Goal: Task Accomplishment & Management: Manage account settings

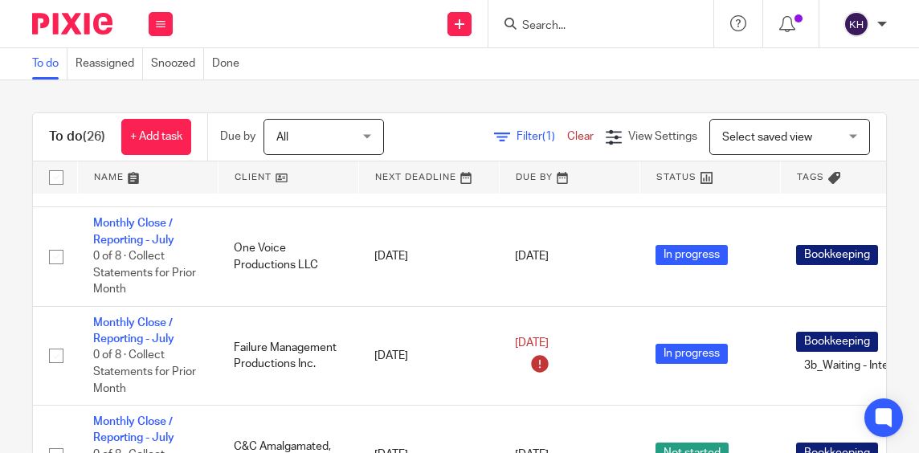
scroll to position [163, 0]
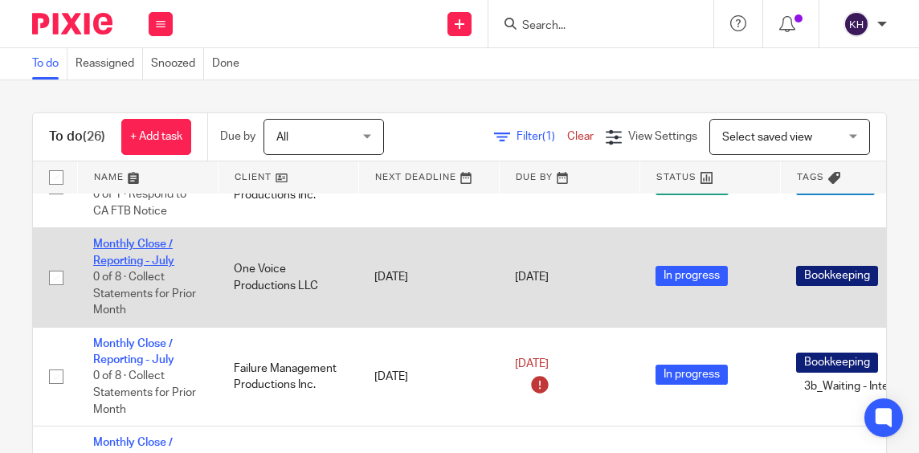
click at [155, 241] on link "Monthly Close / Reporting - July" at bounding box center [133, 252] width 81 height 27
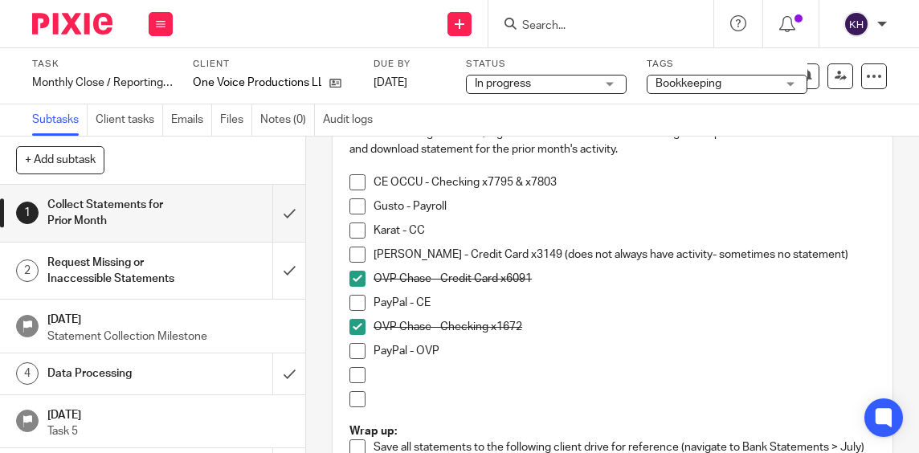
scroll to position [258, 0]
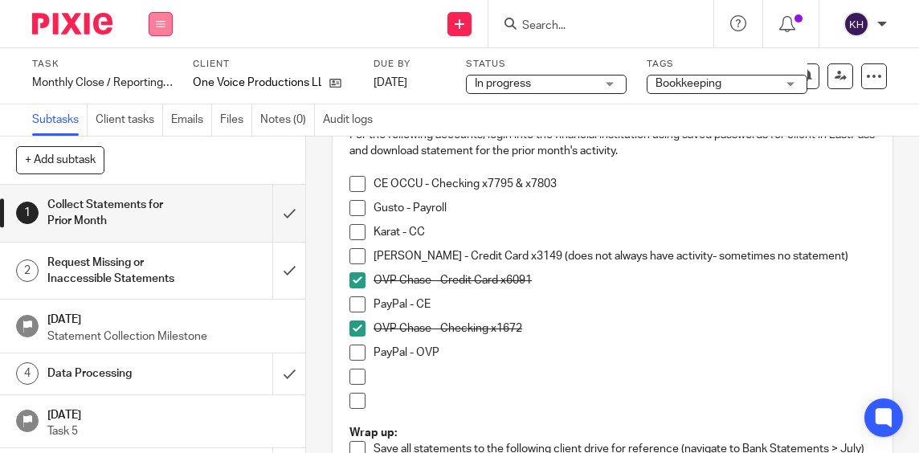
click at [164, 31] on button at bounding box center [161, 24] width 24 height 24
click at [153, 71] on link "Work" at bounding box center [153, 74] width 28 height 11
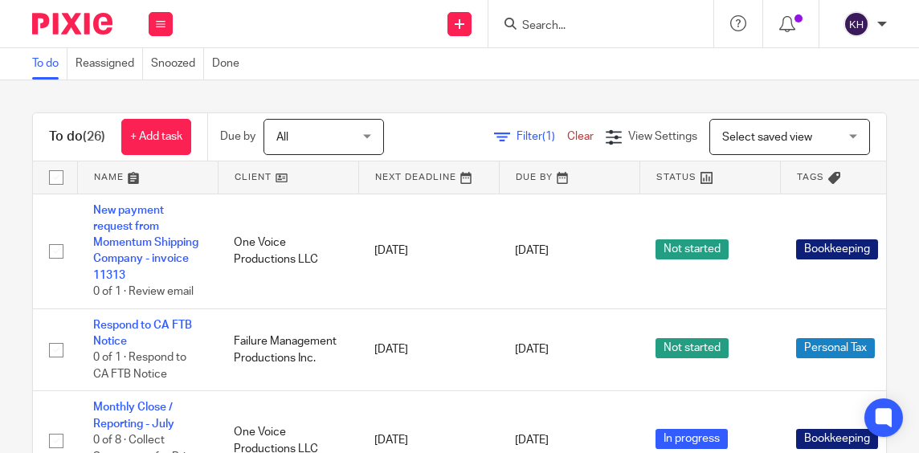
scroll to position [803, 0]
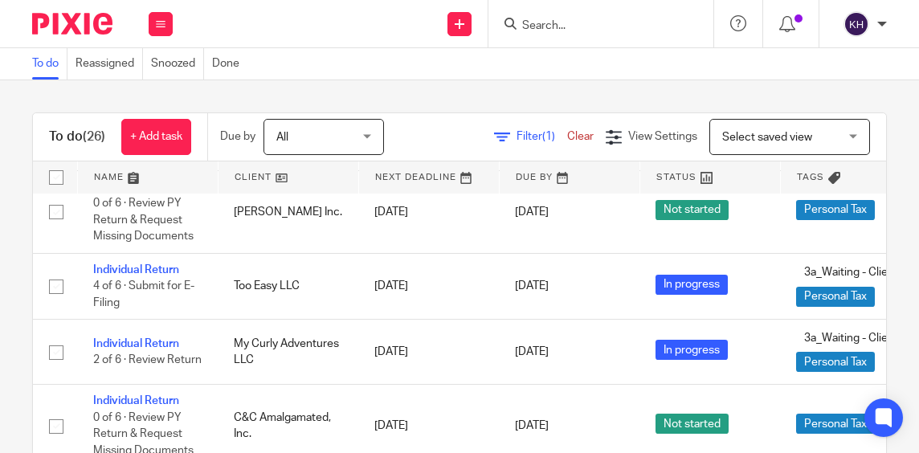
scroll to position [1980, 0]
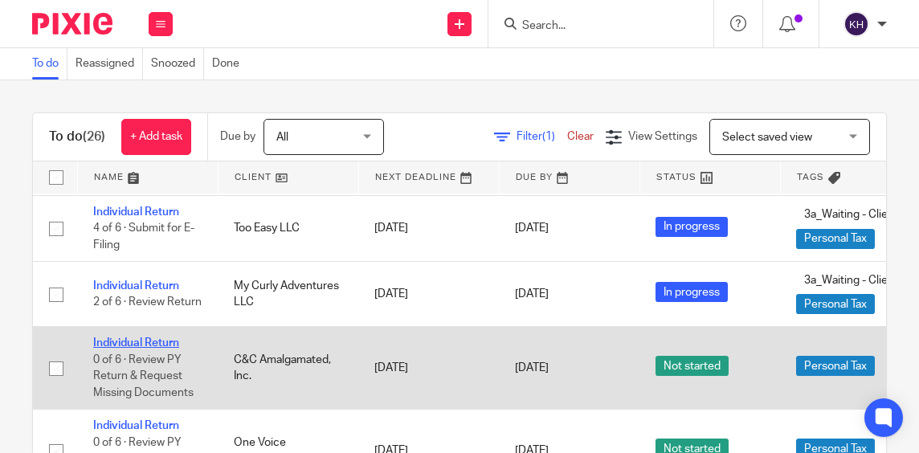
click at [155, 349] on link "Individual Return" at bounding box center [136, 342] width 86 height 11
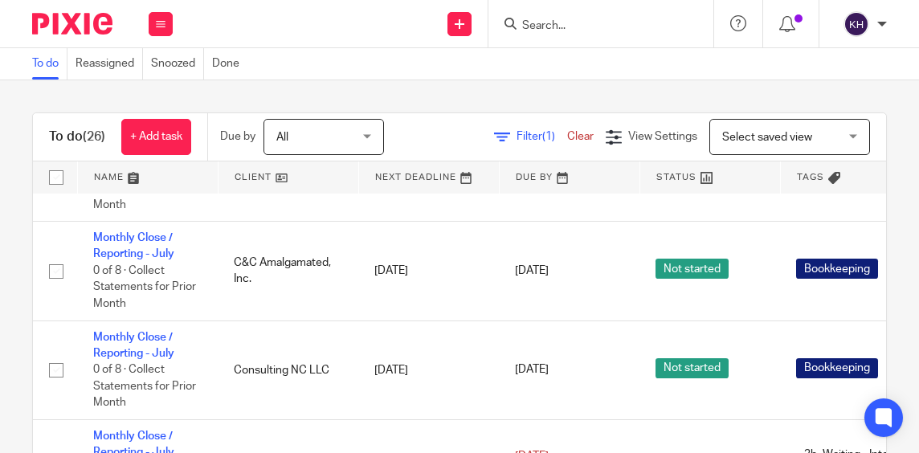
scroll to position [394, 0]
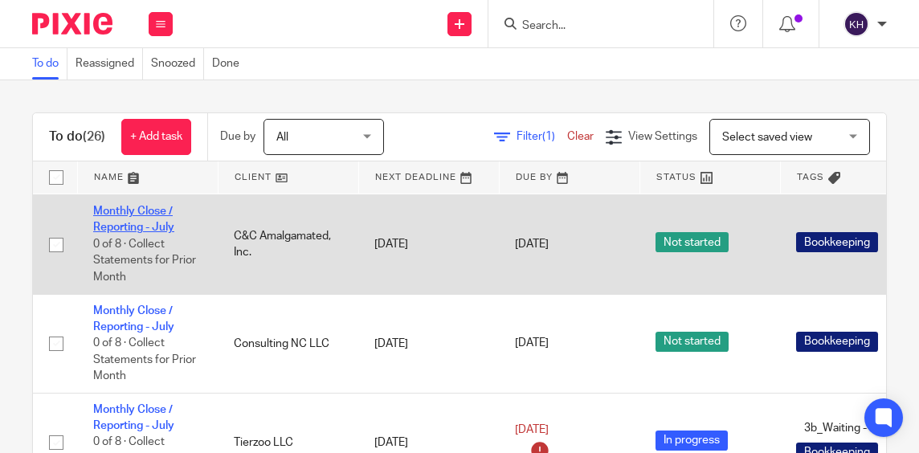
click at [157, 225] on link "Monthly Close / Reporting - July" at bounding box center [133, 219] width 81 height 27
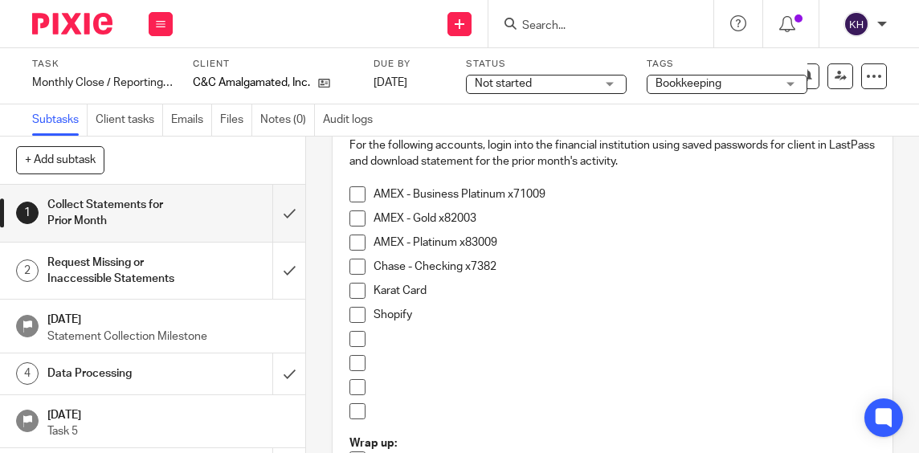
scroll to position [266, 0]
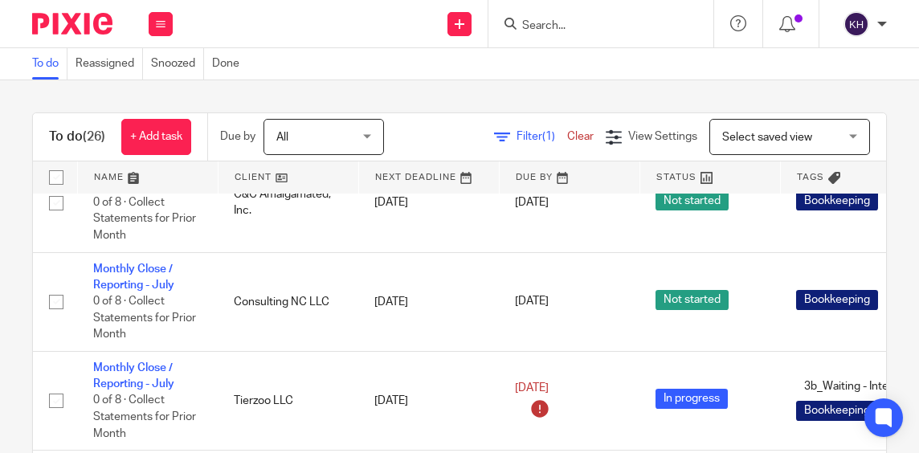
scroll to position [455, 0]
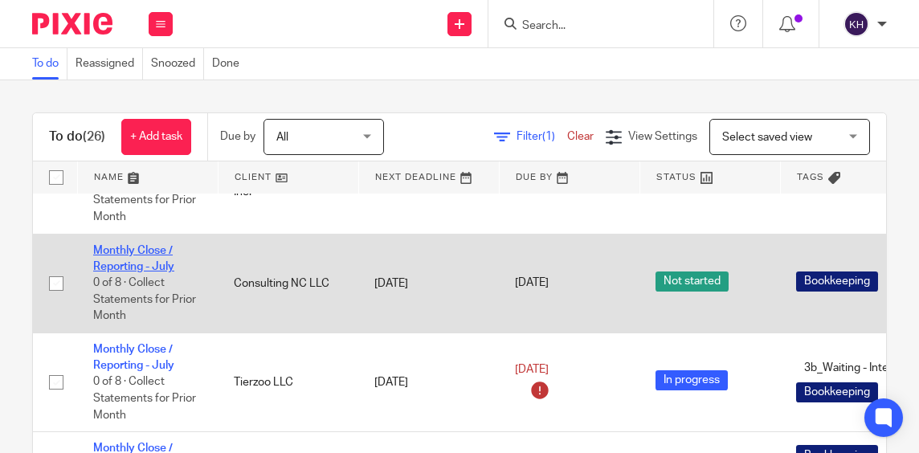
click at [154, 268] on link "Monthly Close / Reporting - July" at bounding box center [133, 258] width 81 height 27
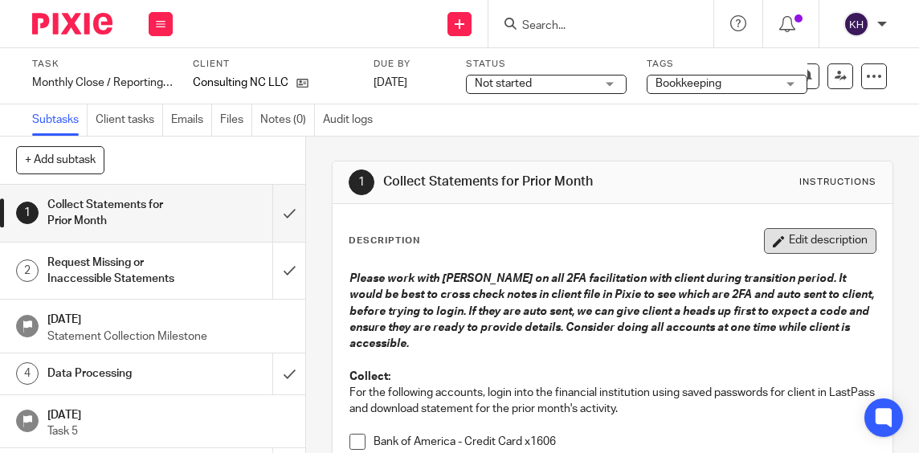
click at [785, 243] on button "Edit description" at bounding box center [820, 241] width 112 height 26
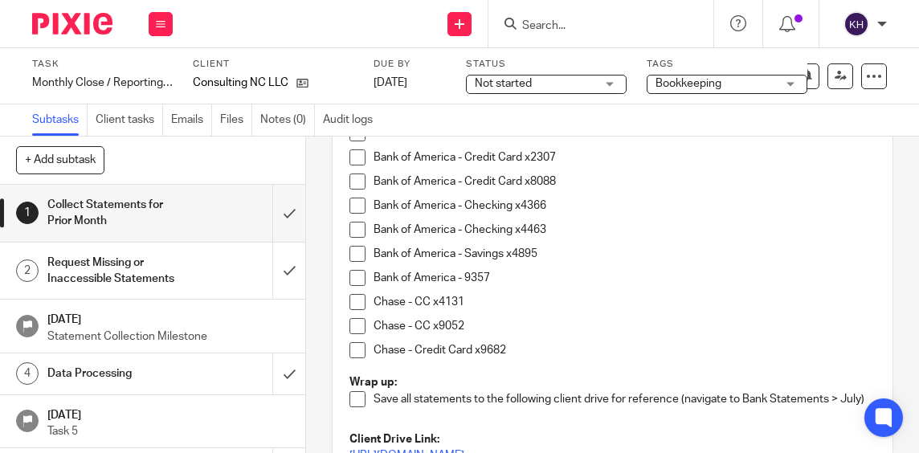
scroll to position [308, 0]
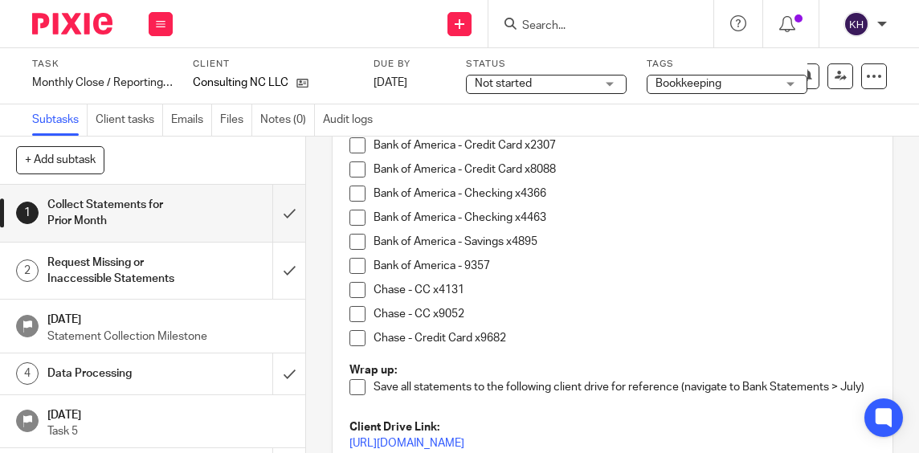
click at [518, 260] on p "Bank of America - 9357" at bounding box center [625, 266] width 502 height 16
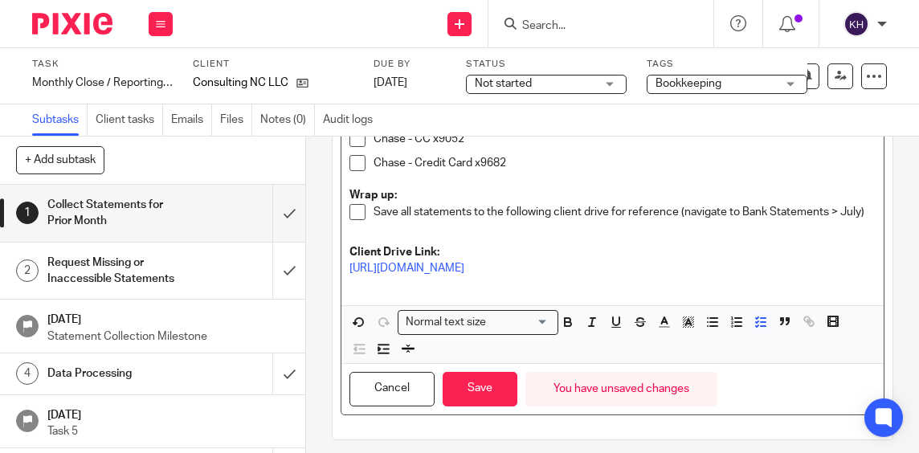
scroll to position [512, 0]
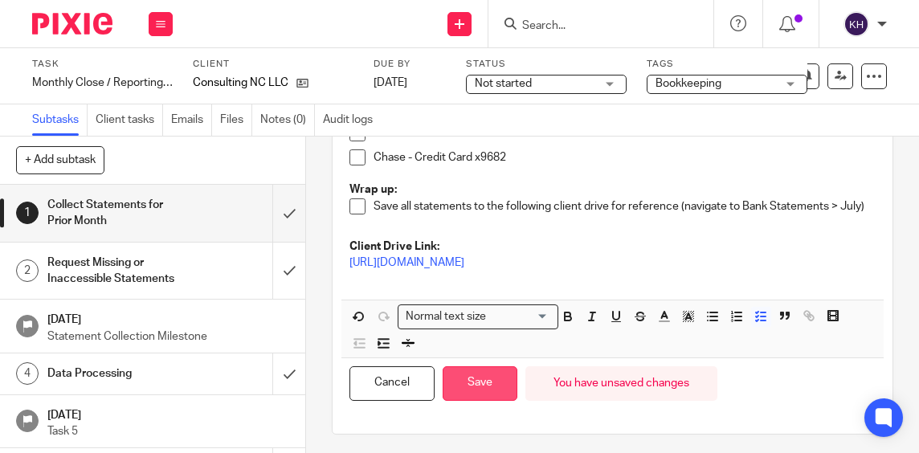
click at [463, 394] on button "Save" at bounding box center [480, 383] width 75 height 35
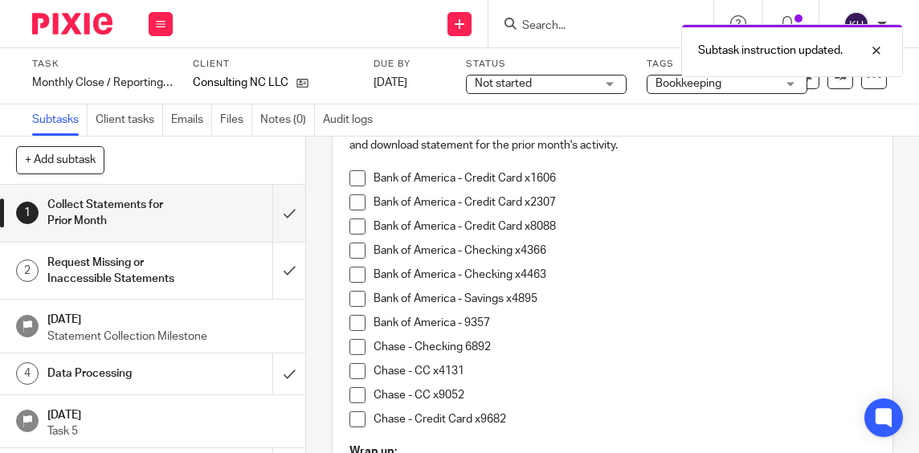
scroll to position [251, 0]
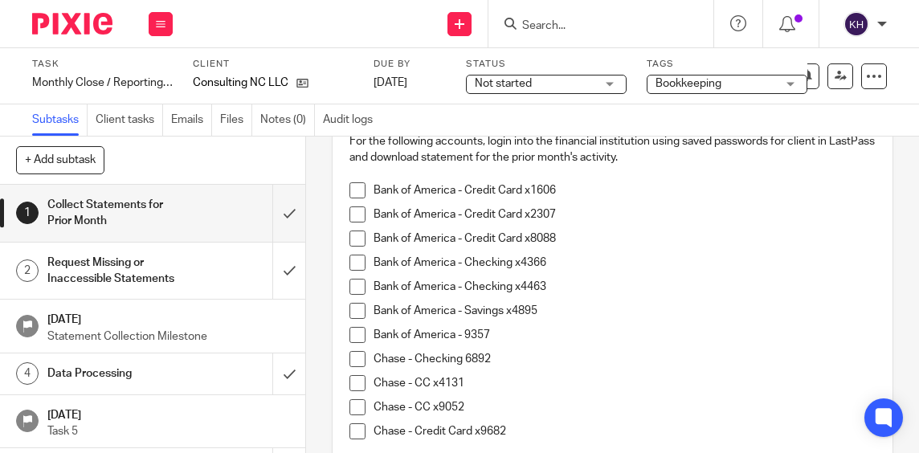
click at [349, 355] on span at bounding box center [357, 359] width 16 height 16
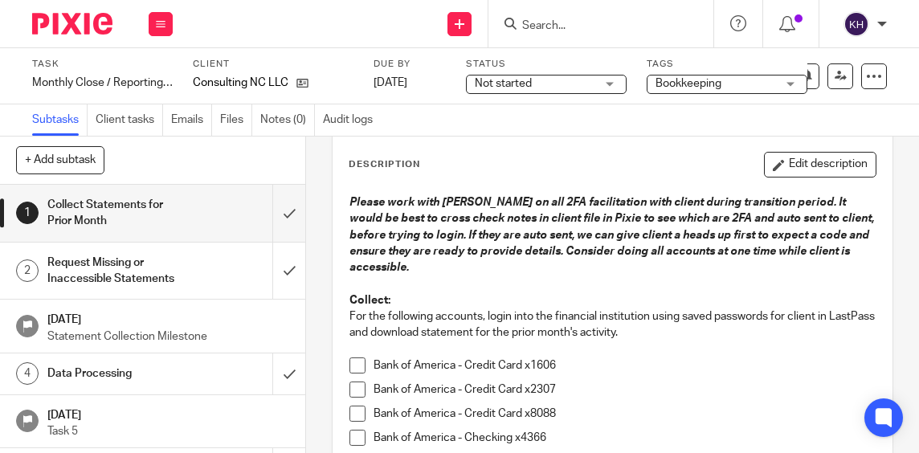
scroll to position [72, 0]
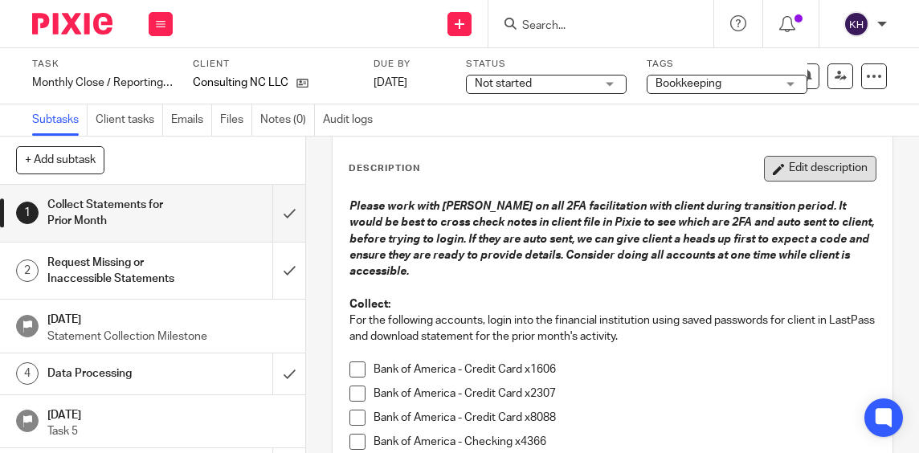
click at [781, 159] on button "Edit description" at bounding box center [820, 169] width 112 height 26
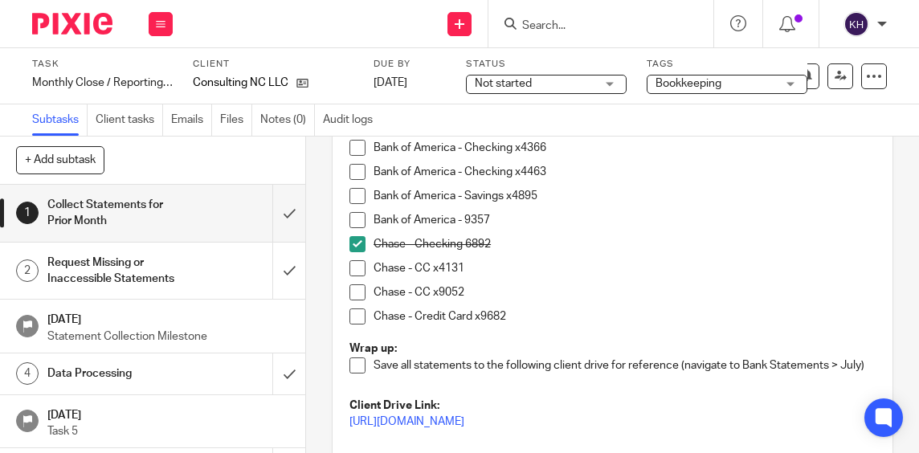
scroll to position [361, 0]
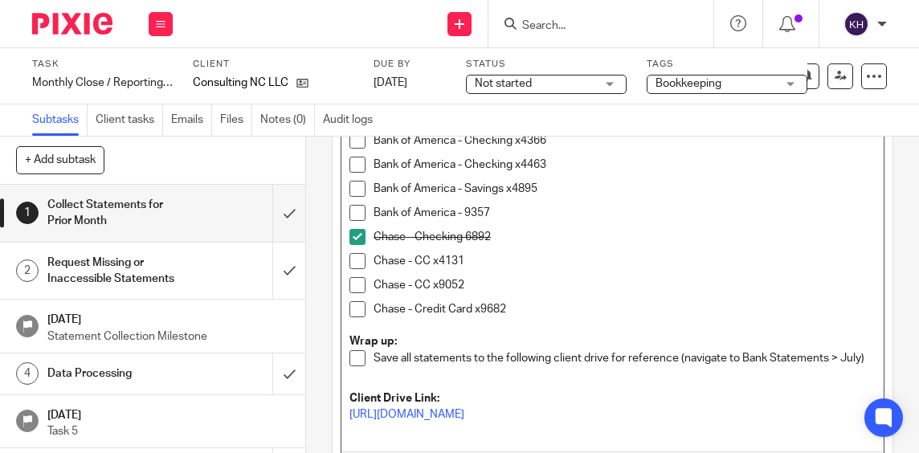
click at [484, 257] on p "Chase - CC x4131" at bounding box center [625, 261] width 502 height 16
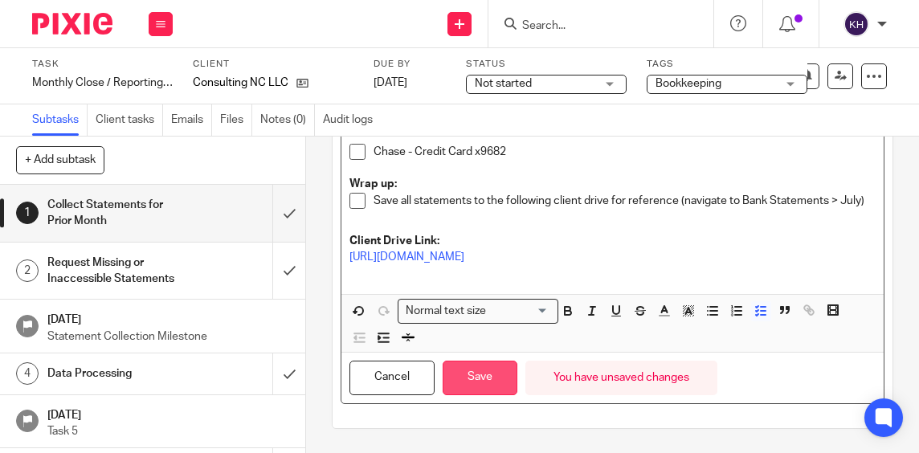
click at [464, 388] on button "Save" at bounding box center [480, 378] width 75 height 35
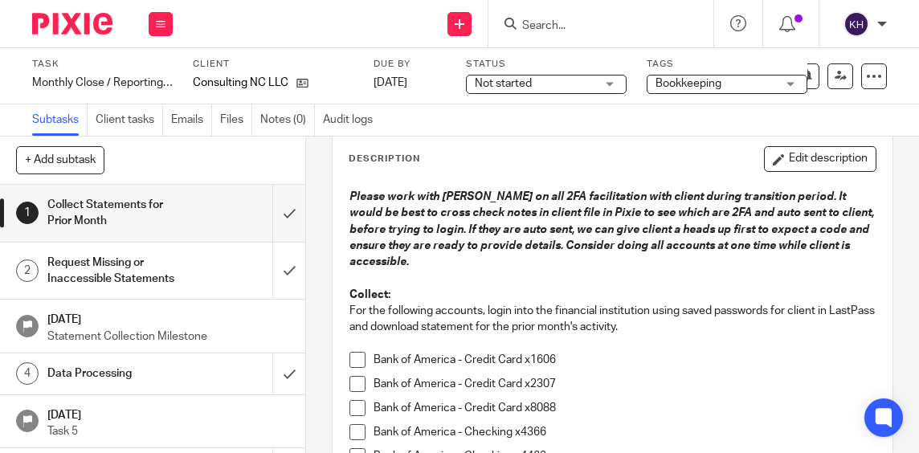
scroll to position [43, 0]
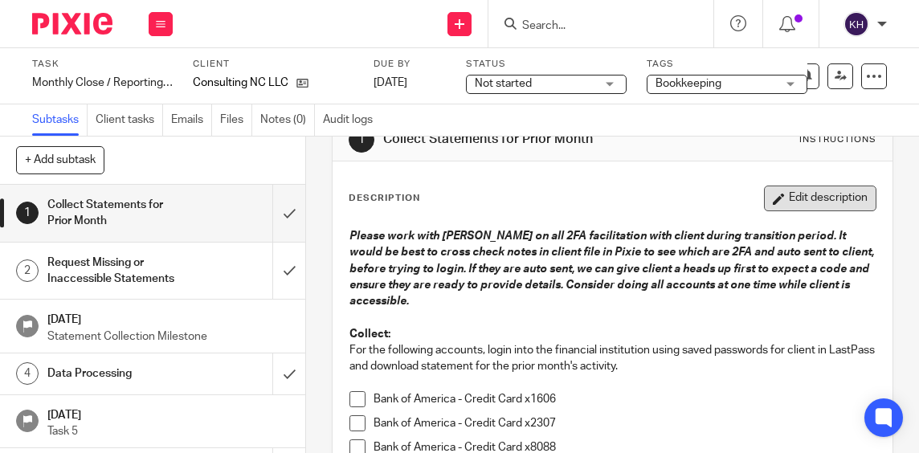
click at [798, 202] on button "Edit description" at bounding box center [820, 199] width 112 height 26
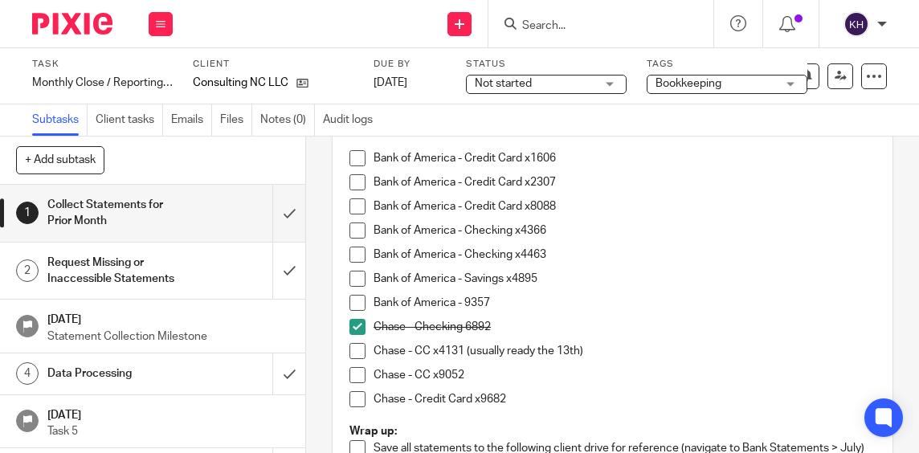
scroll to position [301, 0]
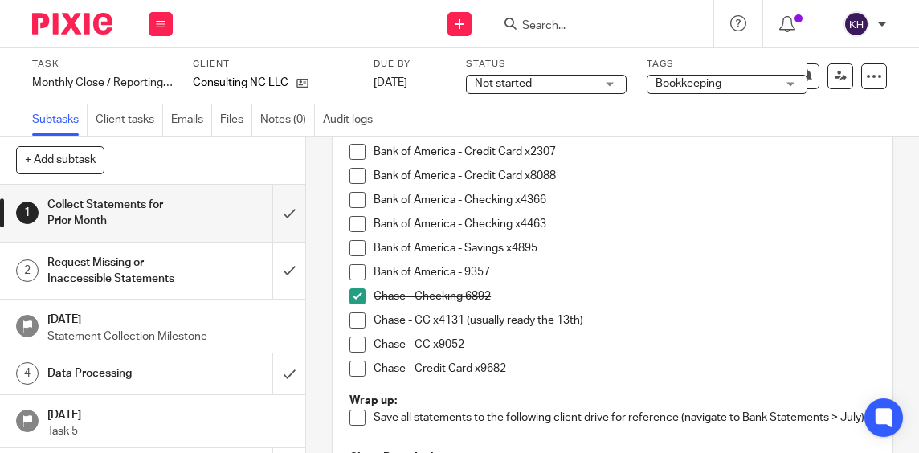
click at [484, 349] on p "Chase - CC x9052" at bounding box center [625, 345] width 502 height 16
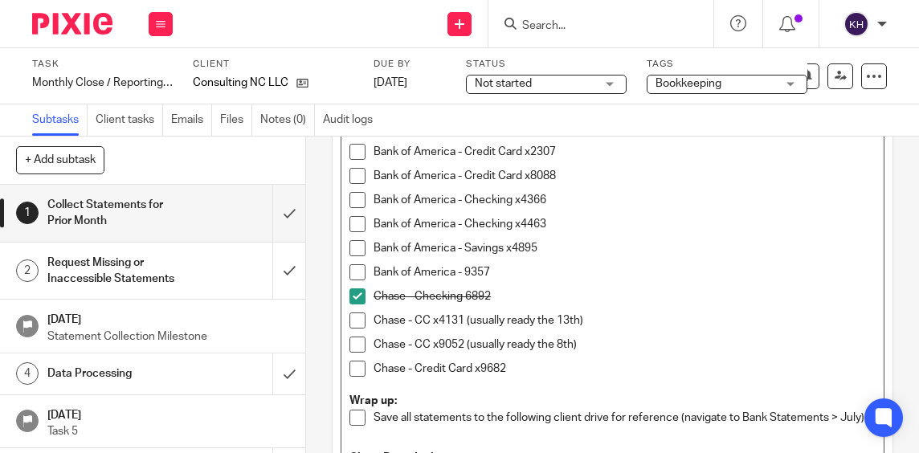
scroll to position [526, 0]
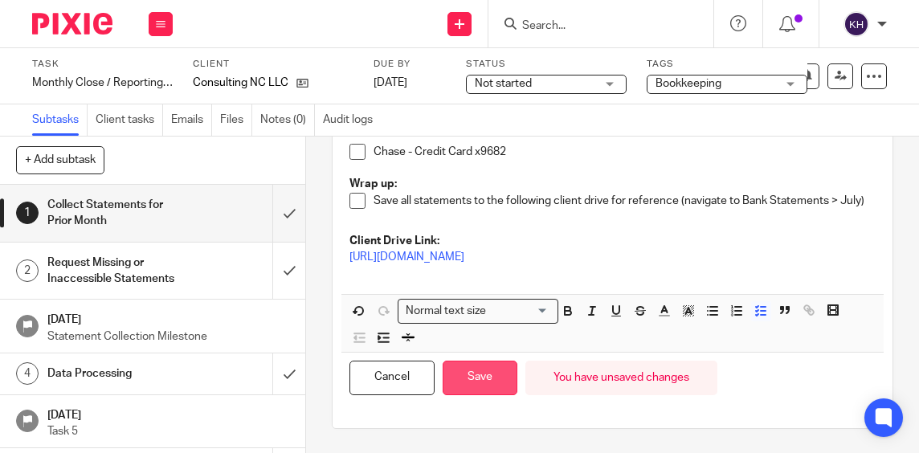
click at [484, 379] on button "Save" at bounding box center [480, 378] width 75 height 35
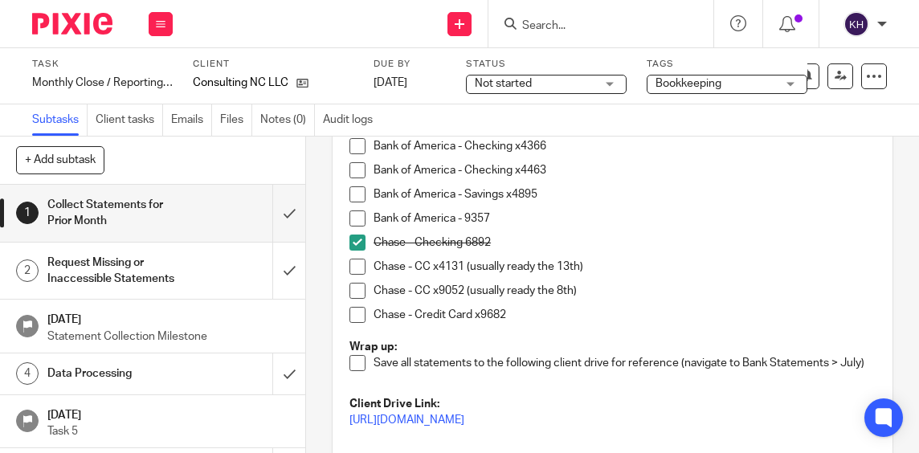
scroll to position [292, 0]
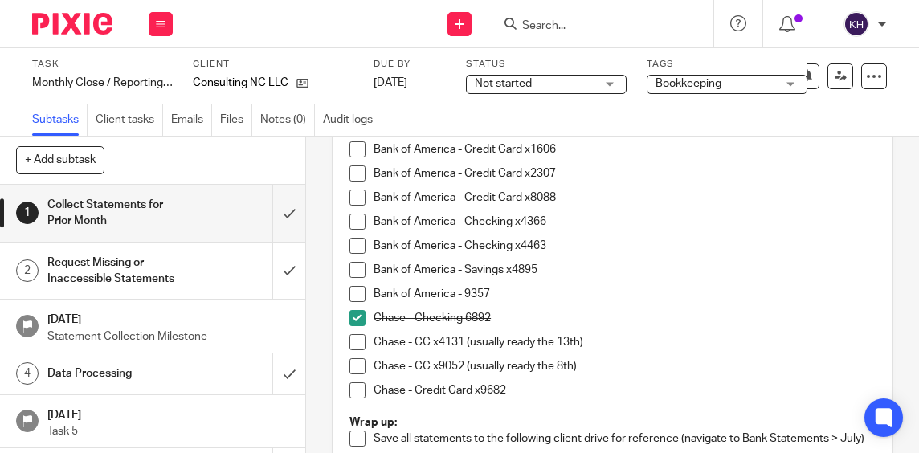
click at [350, 367] on span at bounding box center [357, 366] width 16 height 16
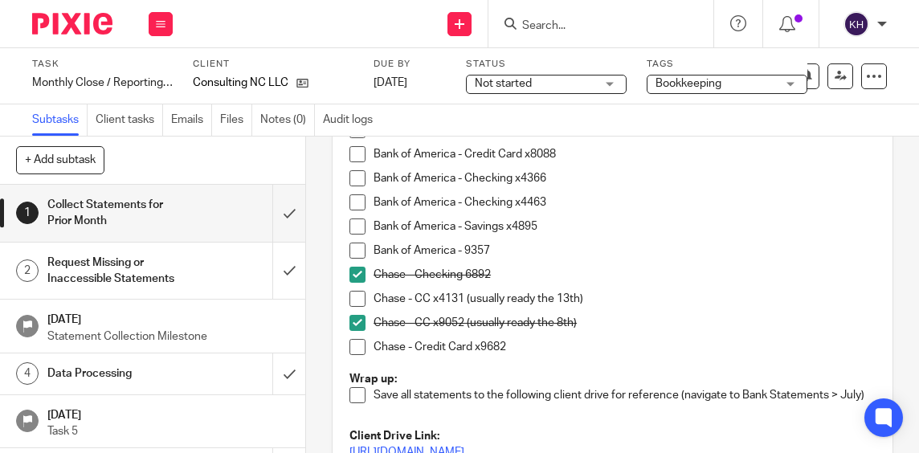
scroll to position [0, 0]
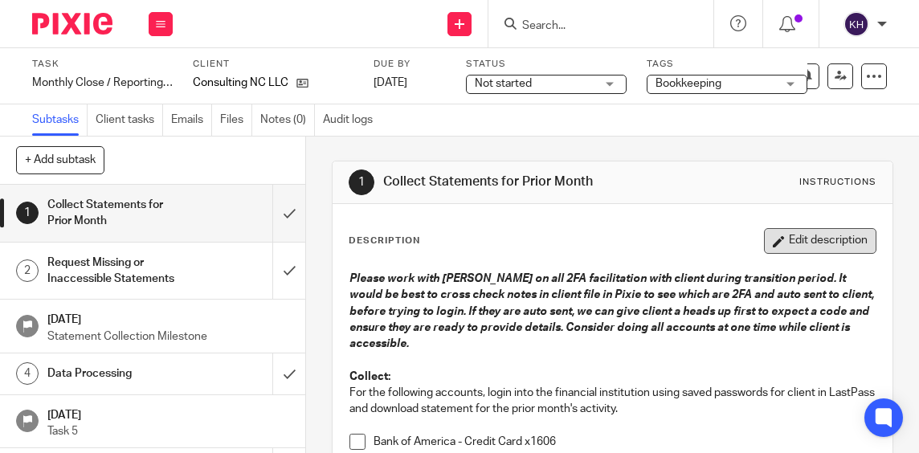
click at [798, 239] on button "Edit description" at bounding box center [820, 241] width 112 height 26
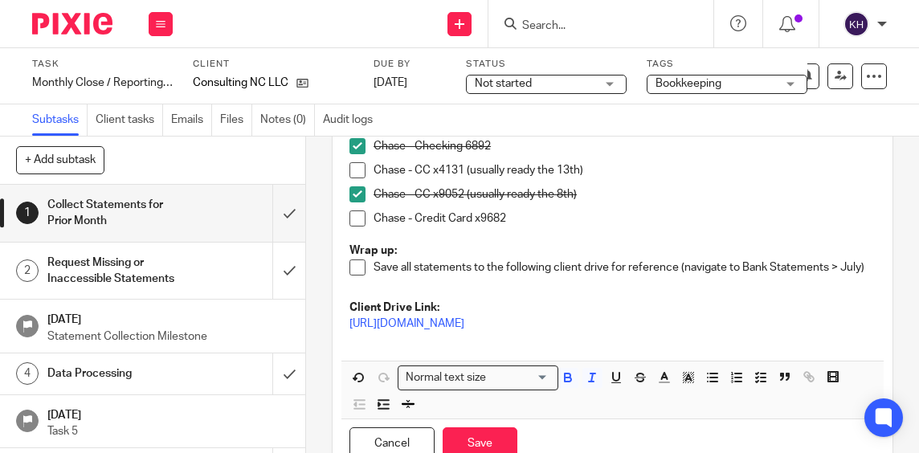
scroll to position [444, 0]
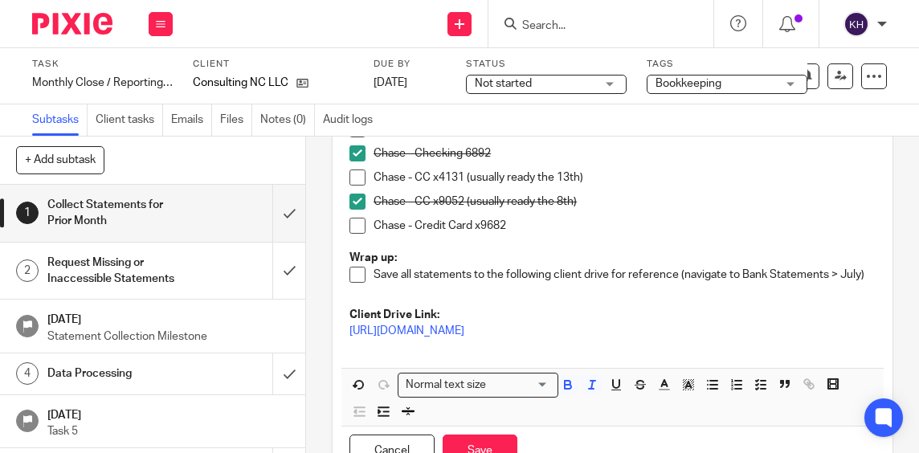
click at [529, 226] on p "Chase - Credit Card x9682" at bounding box center [625, 226] width 502 height 16
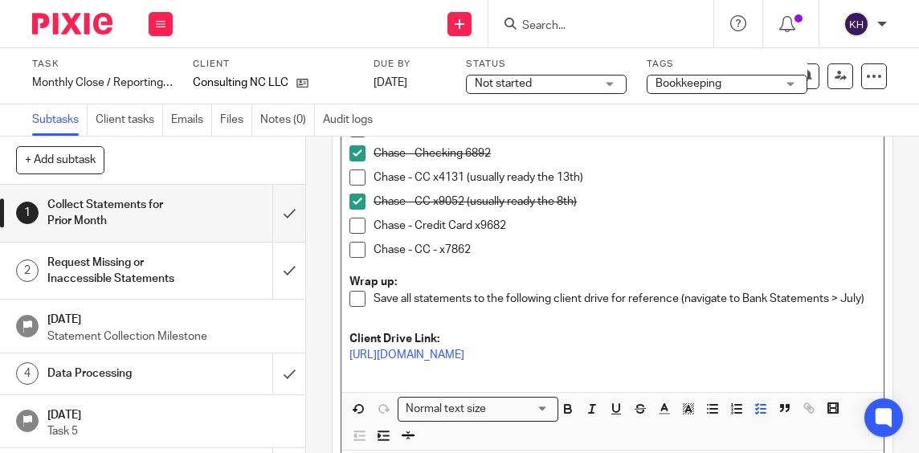
click at [451, 251] on p "Chase - CC - x7862" at bounding box center [625, 250] width 502 height 16
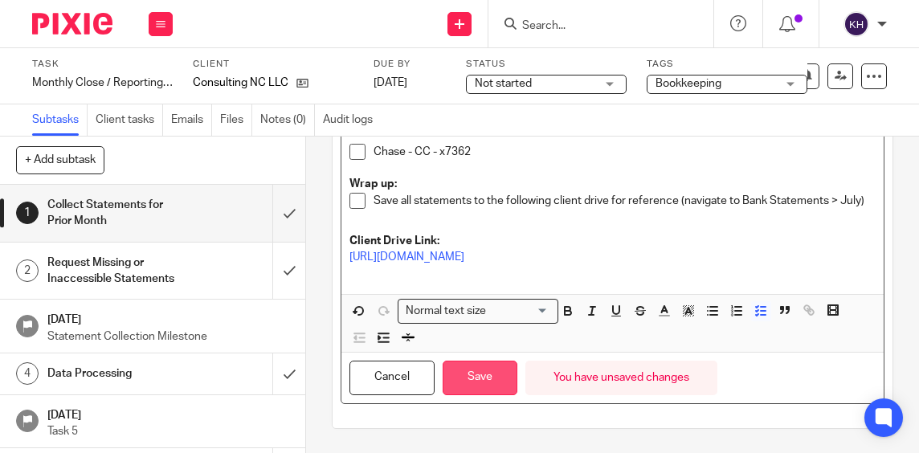
click at [472, 383] on button "Save" at bounding box center [480, 378] width 75 height 35
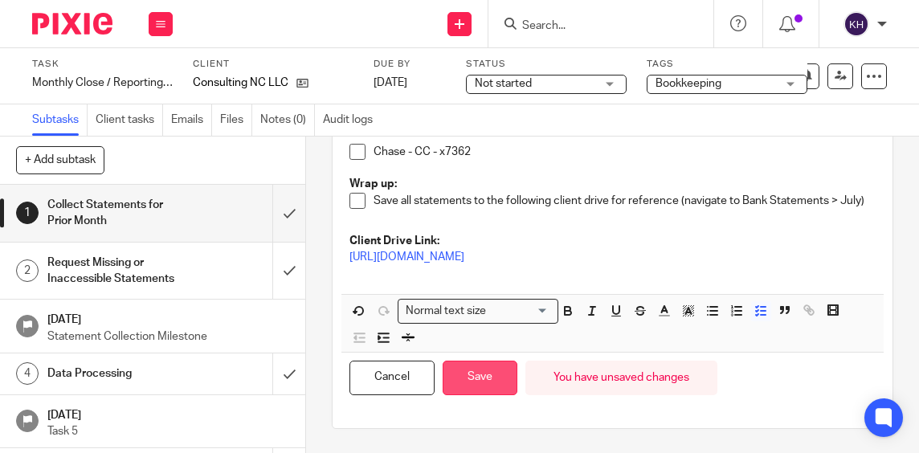
scroll to position [563, 0]
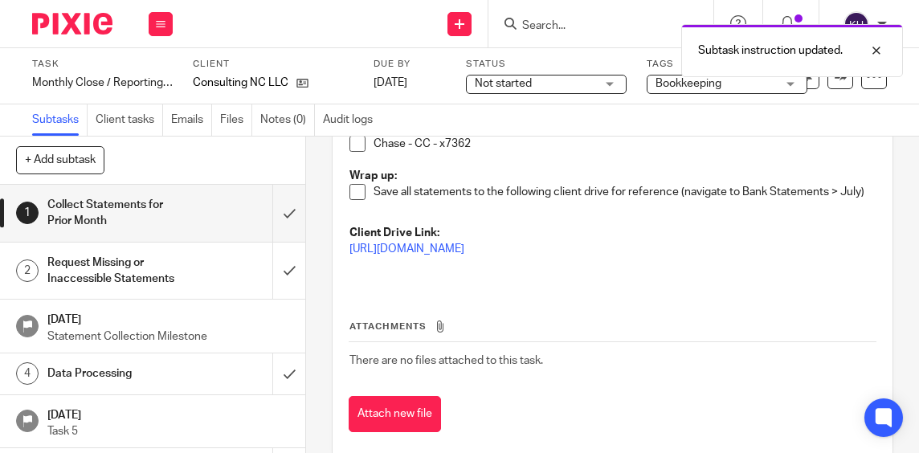
click at [353, 145] on span at bounding box center [357, 144] width 16 height 16
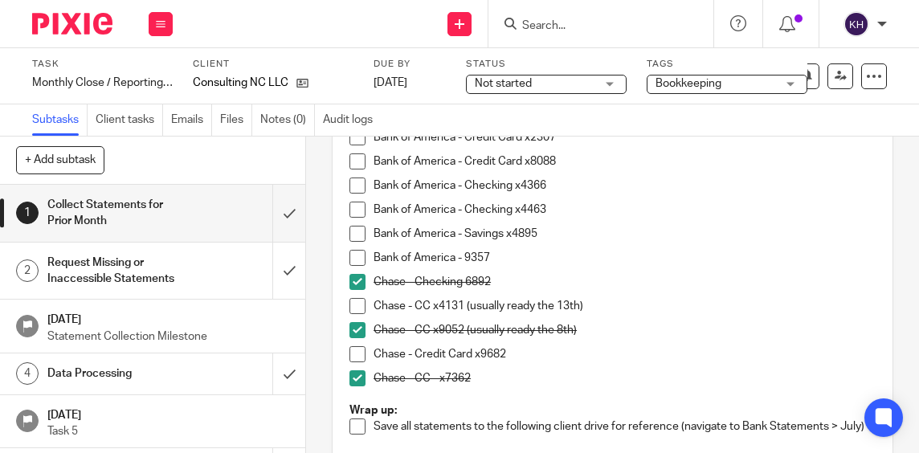
scroll to position [325, 0]
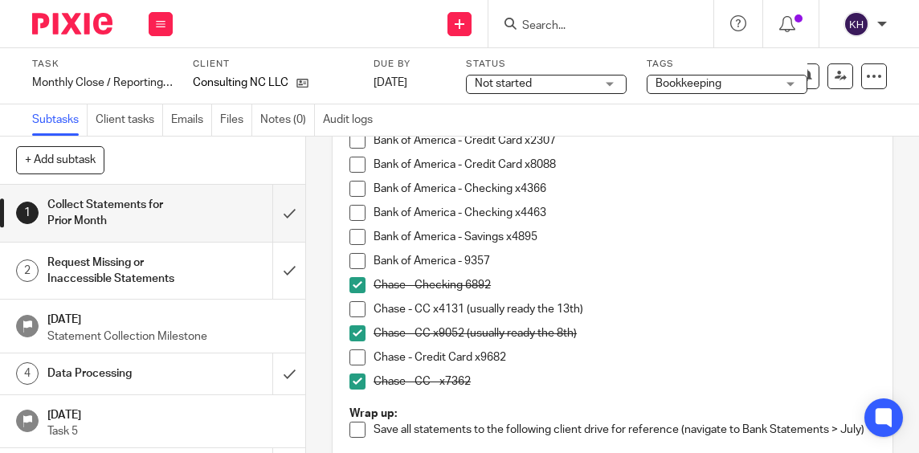
click at [349, 359] on span at bounding box center [357, 357] width 16 height 16
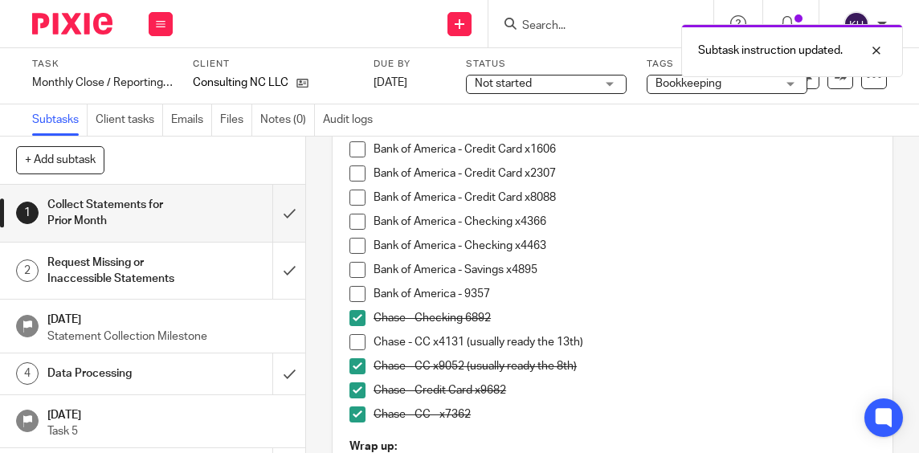
scroll to position [315, 0]
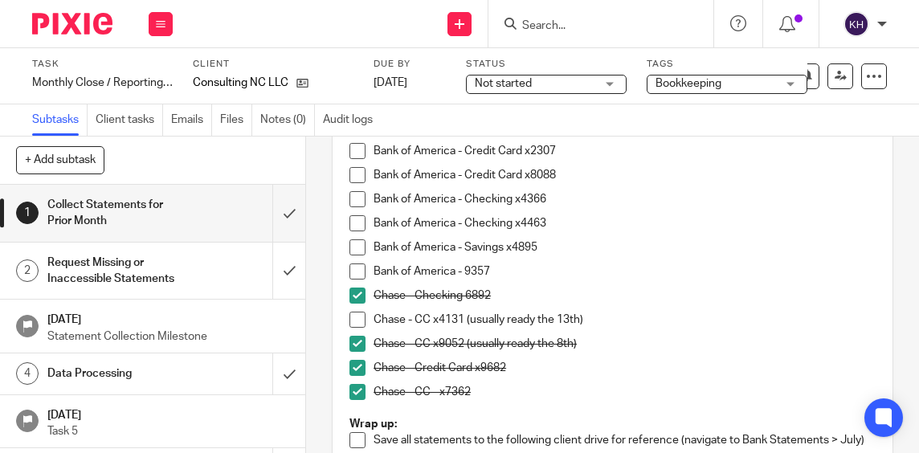
click at [529, 91] on span "Not started" at bounding box center [535, 84] width 120 height 17
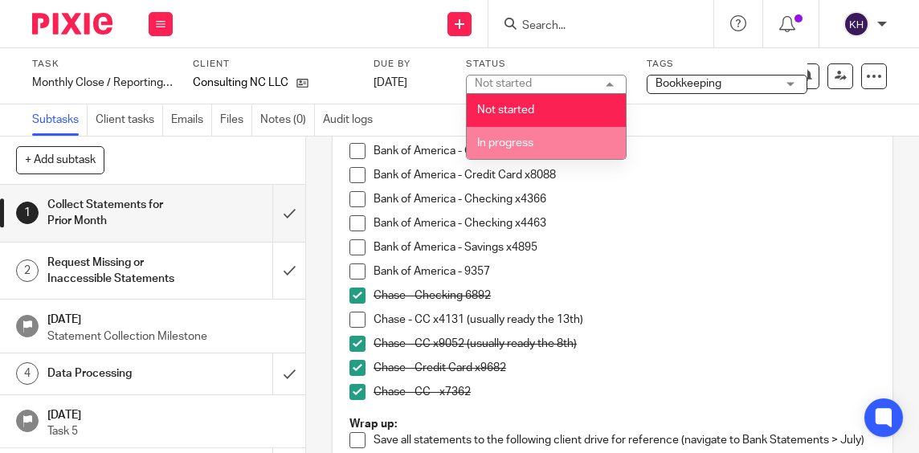
click at [518, 129] on li "In progress" at bounding box center [546, 143] width 159 height 33
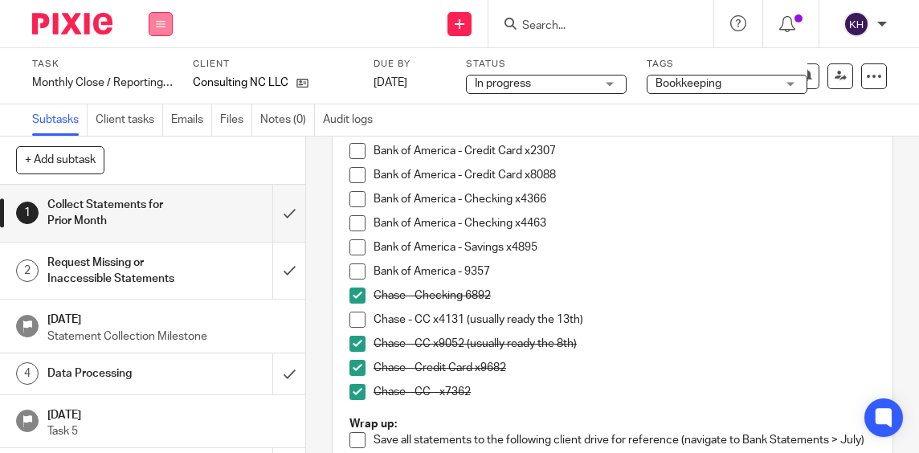
click at [155, 27] on button at bounding box center [161, 24] width 24 height 24
click at [162, 69] on li "Work" at bounding box center [160, 74] width 43 height 23
click at [152, 75] on link "Work" at bounding box center [153, 74] width 28 height 11
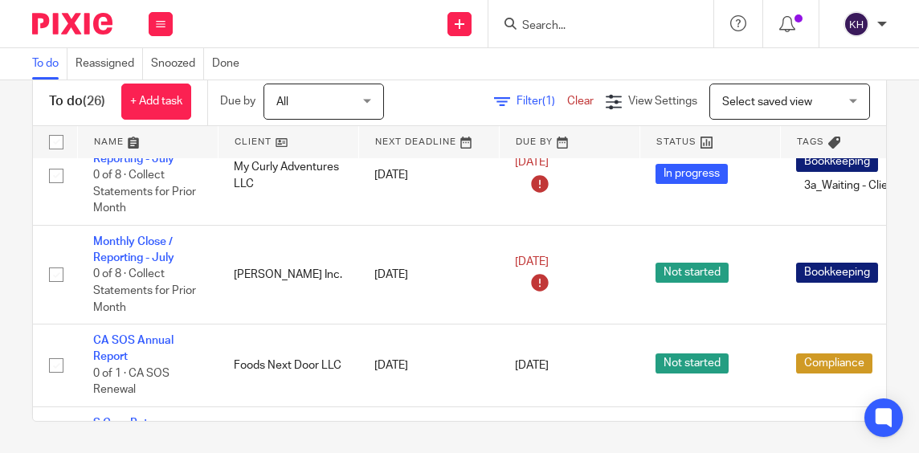
scroll to position [1333, 0]
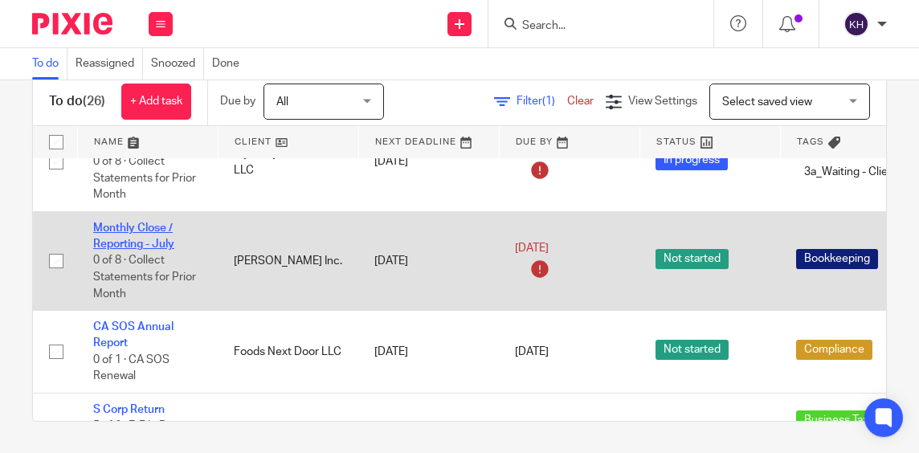
click at [165, 243] on link "Monthly Close / Reporting - July" at bounding box center [133, 236] width 81 height 27
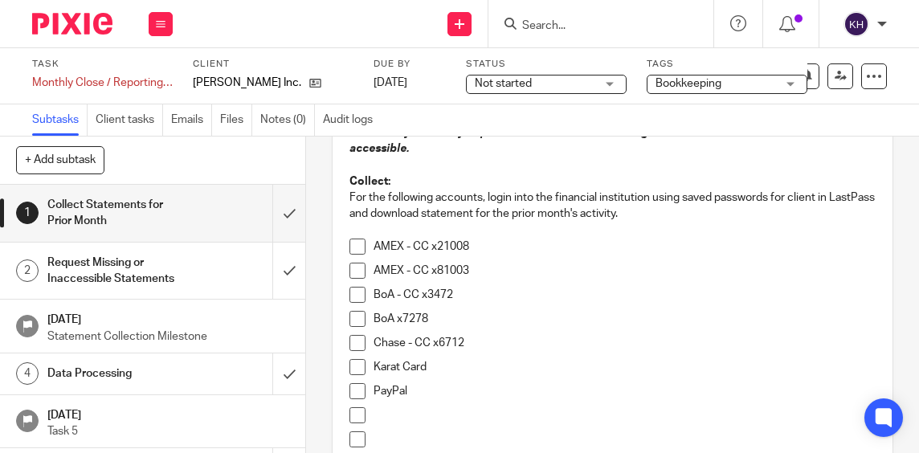
scroll to position [202, 0]
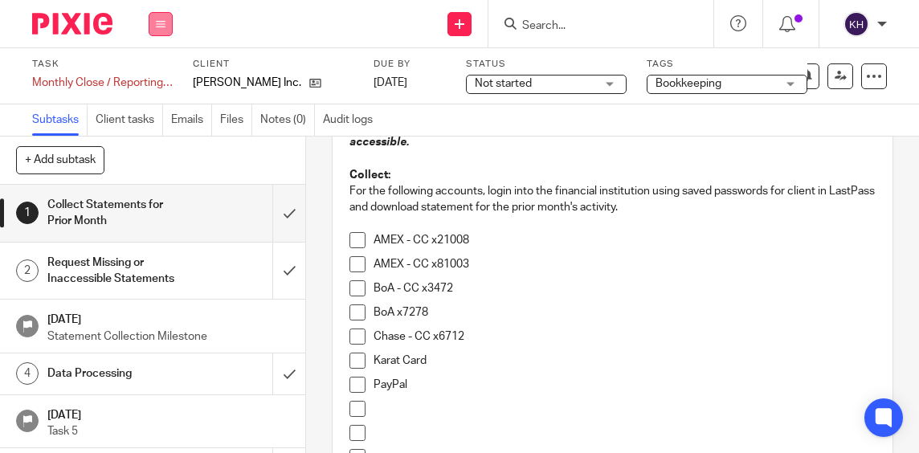
click at [161, 23] on icon at bounding box center [161, 24] width 10 height 10
click at [154, 117] on link "Clients" at bounding box center [156, 121] width 35 height 11
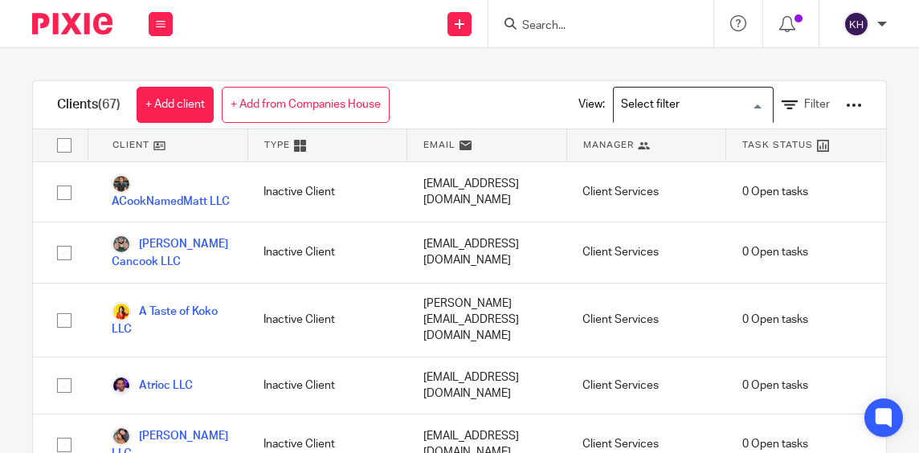
click at [712, 102] on input "Search for option" at bounding box center [689, 105] width 149 height 28
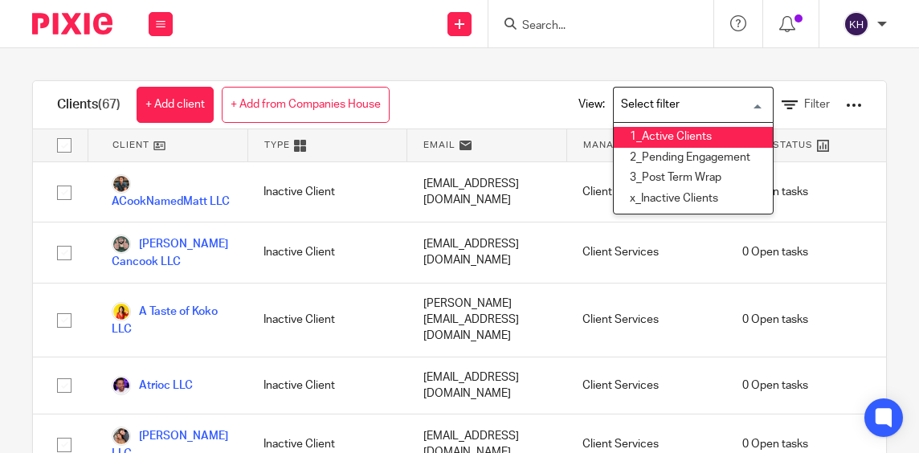
click at [657, 135] on li "1_Active Clients" at bounding box center [693, 137] width 159 height 21
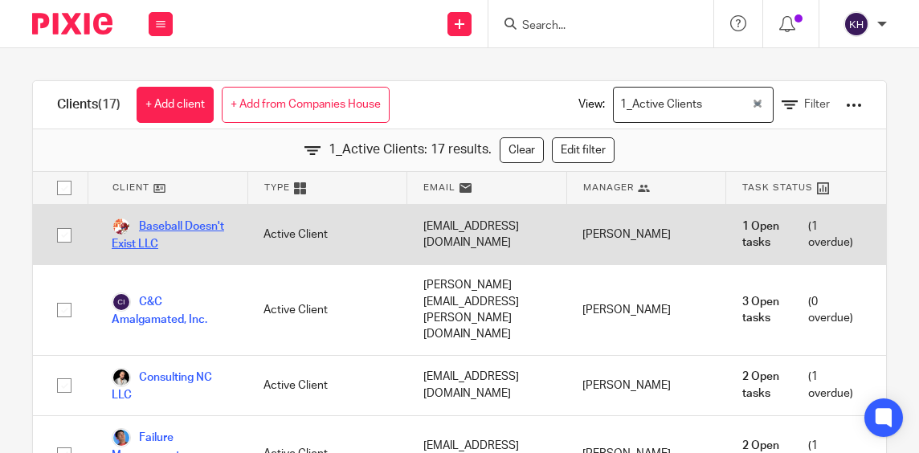
click at [166, 236] on link "Baseball Doesn't Exist LLC" at bounding box center [172, 234] width 120 height 35
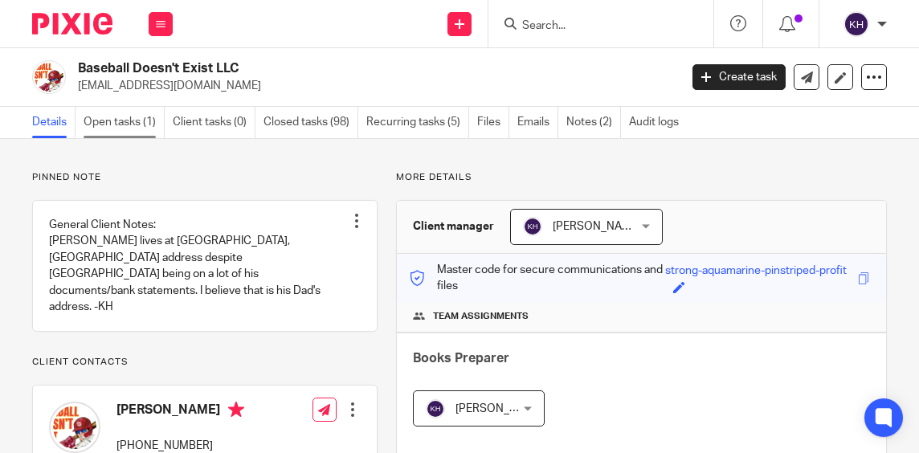
click at [129, 132] on link "Open tasks (1)" at bounding box center [124, 122] width 81 height 31
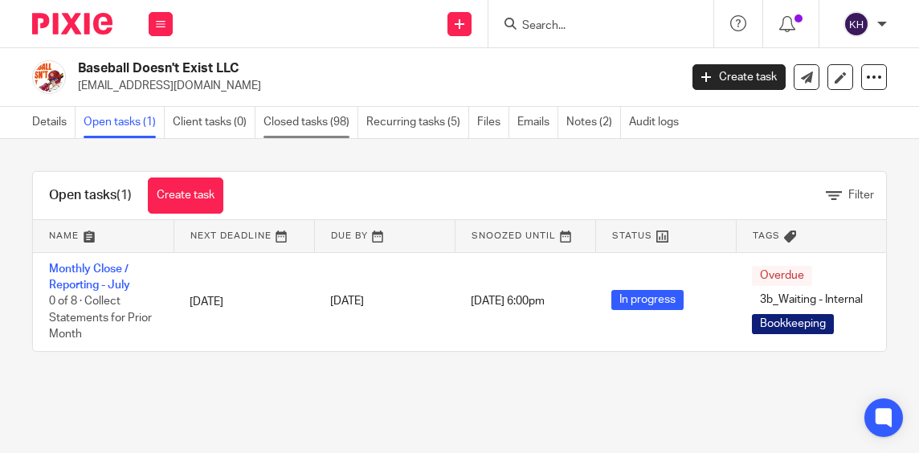
click at [325, 123] on link "Closed tasks (98)" at bounding box center [310, 122] width 95 height 31
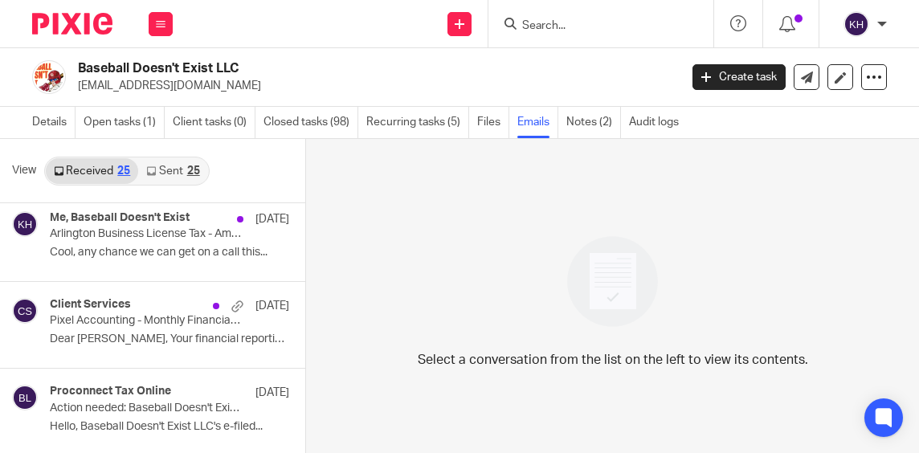
scroll to position [619, 0]
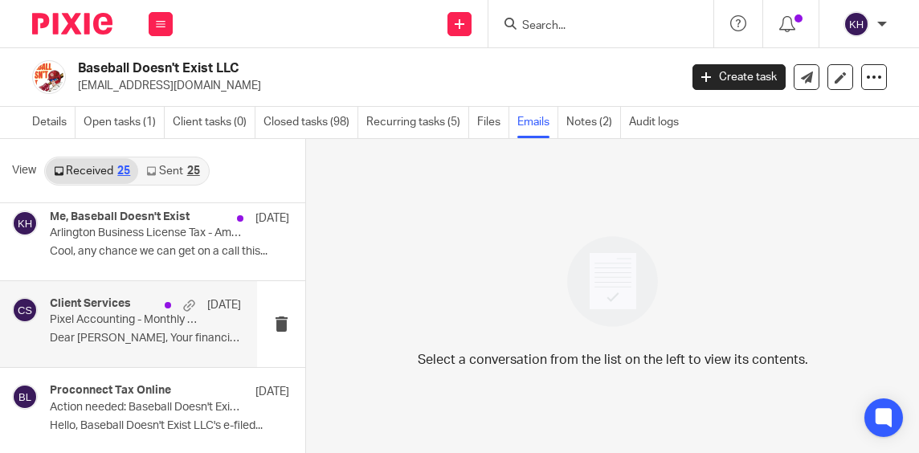
click at [100, 331] on div "Client Services [DATE] Pixel Accounting - Monthly Financial Reports Dear [PERSO…" at bounding box center [145, 324] width 191 height 54
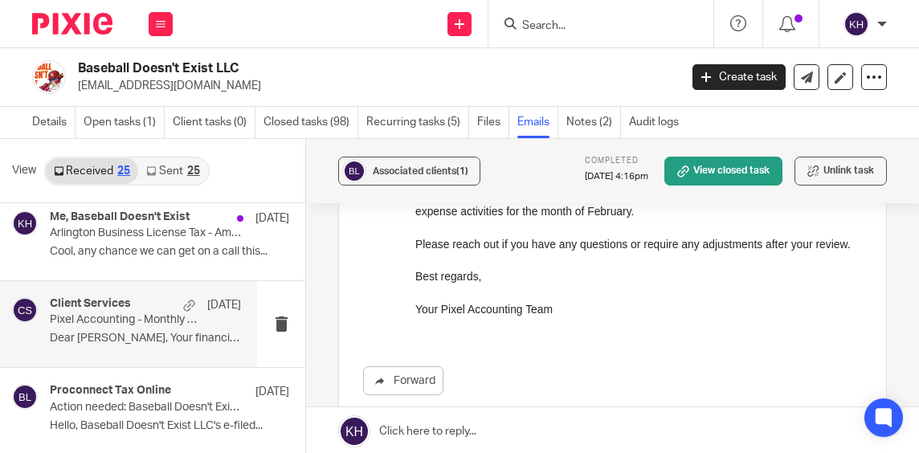
scroll to position [235, 0]
click at [201, 125] on link "Client tasks (0)" at bounding box center [214, 122] width 83 height 31
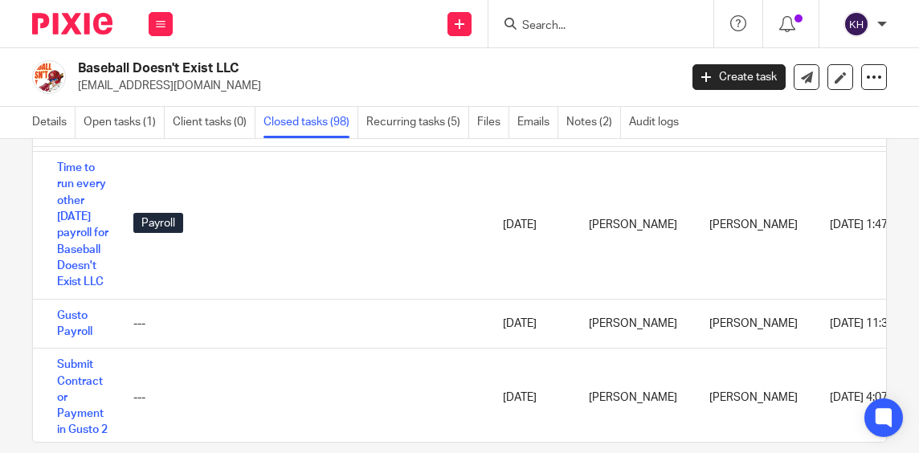
scroll to position [94, 0]
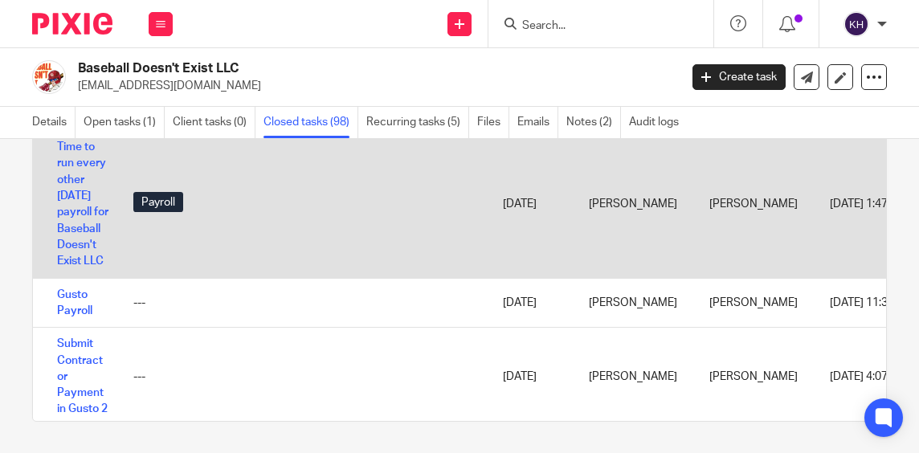
click at [35, 279] on td "Time to run every other Friday payroll for Baseball Doesn't Exist LLC" at bounding box center [75, 205] width 84 height 148
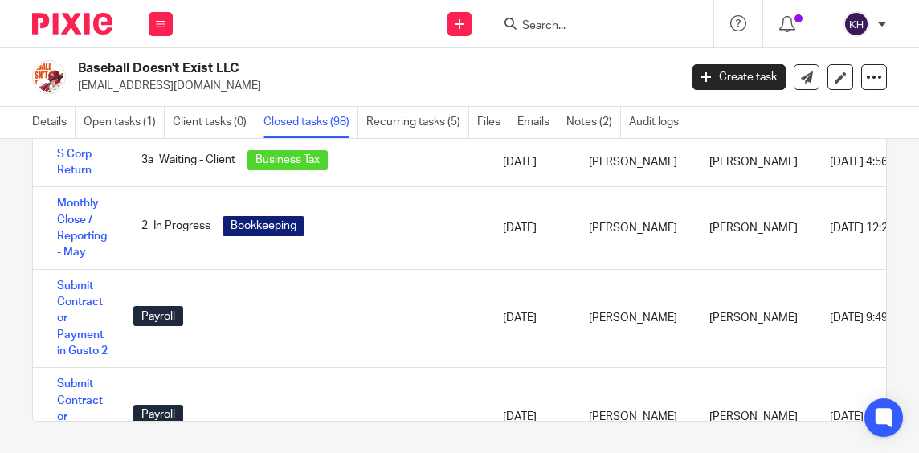
scroll to position [1105, 0]
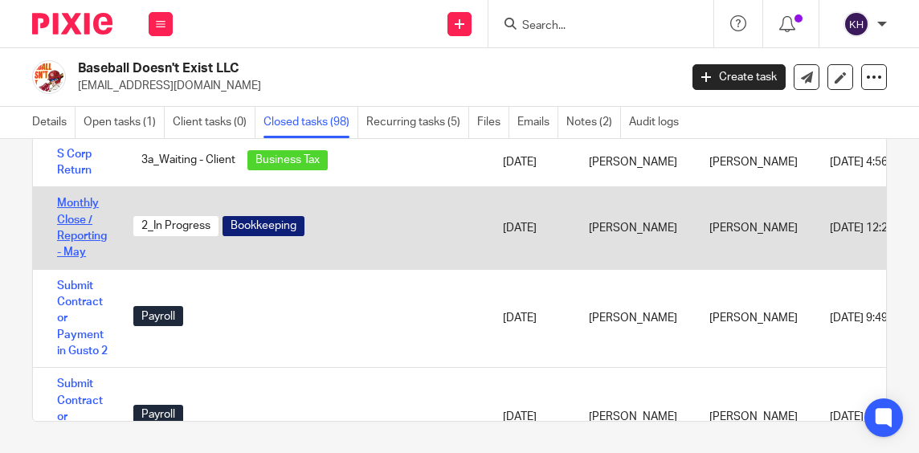
click at [69, 258] on link "Monthly Close / Reporting - May" at bounding box center [82, 228] width 50 height 60
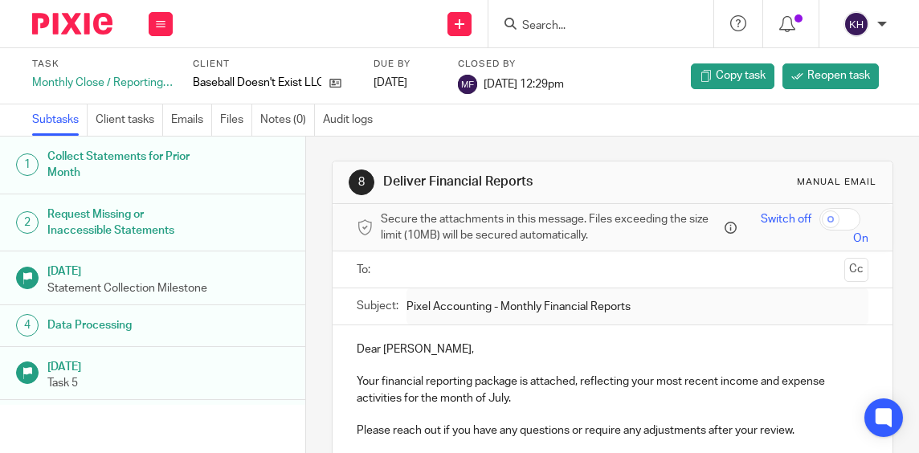
click at [158, 376] on p "Task 5" at bounding box center [168, 383] width 243 height 16
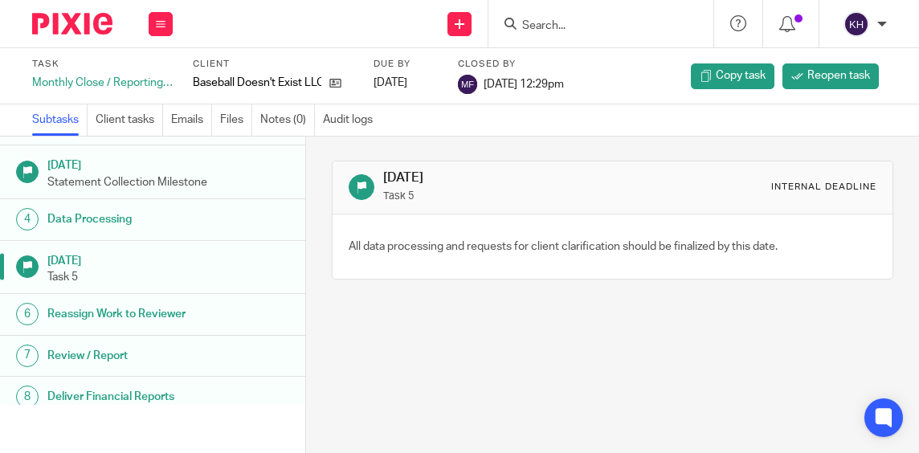
scroll to position [119, 0]
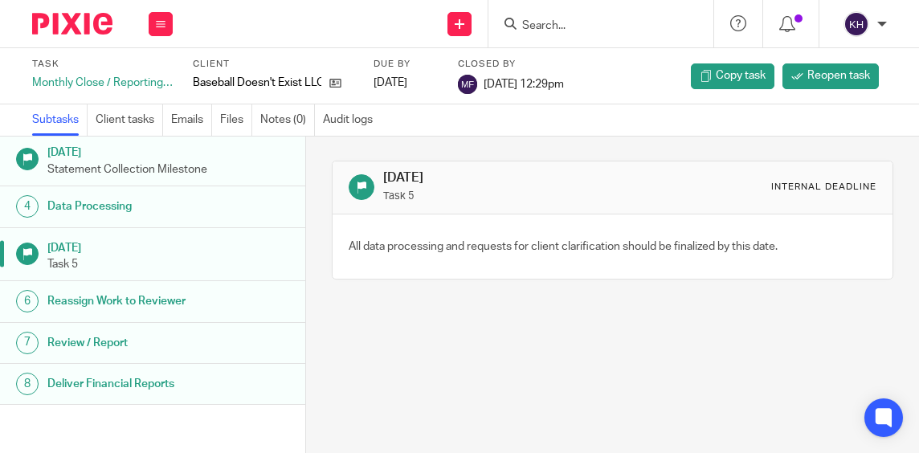
click at [186, 395] on h1 "Deliver Financial Reports" at bounding box center [127, 384] width 161 height 24
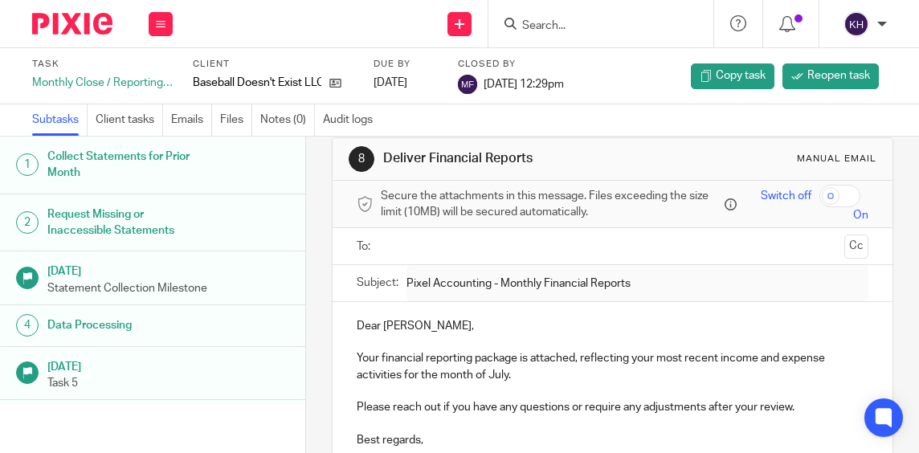
scroll to position [21, 0]
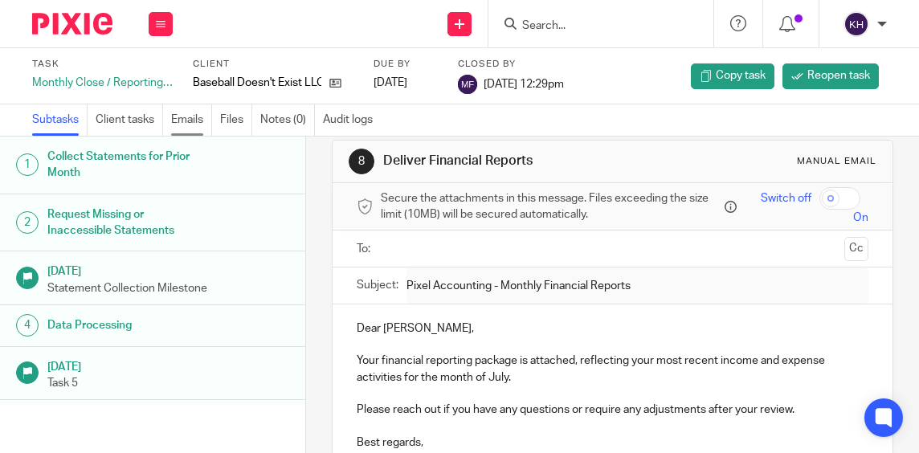
click at [186, 116] on link "Emails" at bounding box center [191, 119] width 41 height 31
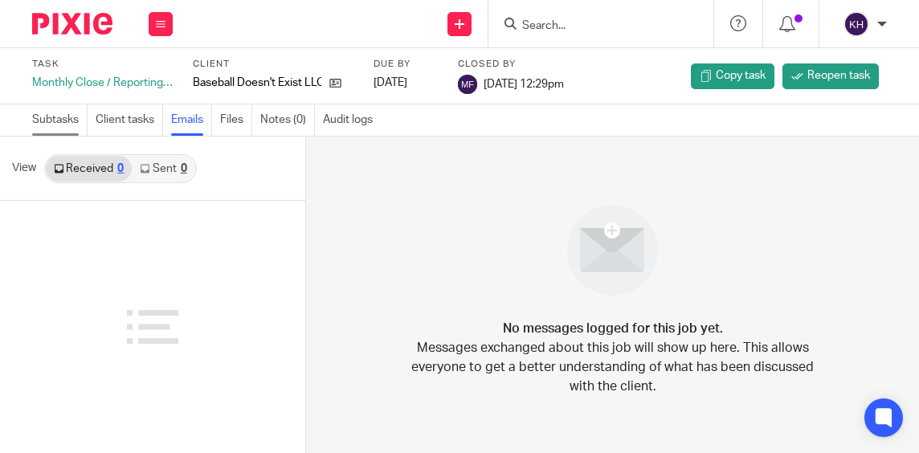
click at [70, 125] on link "Subtasks" at bounding box center [59, 119] width 55 height 31
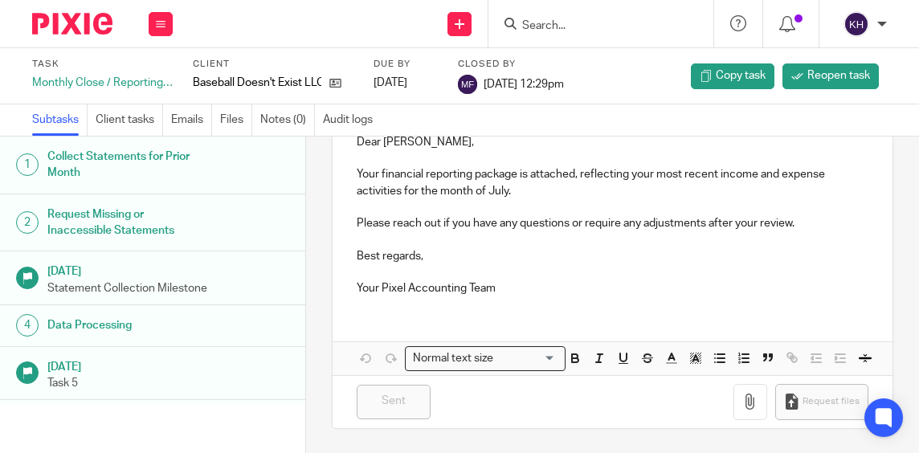
scroll to position [231, 0]
click at [200, 128] on link "Emails" at bounding box center [191, 119] width 41 height 31
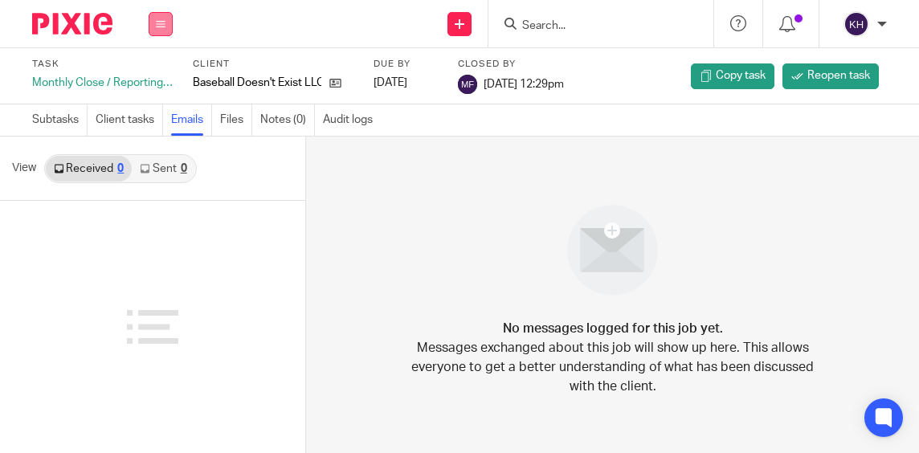
click at [159, 30] on button at bounding box center [161, 24] width 24 height 24
click at [151, 80] on link "Work" at bounding box center [153, 74] width 28 height 11
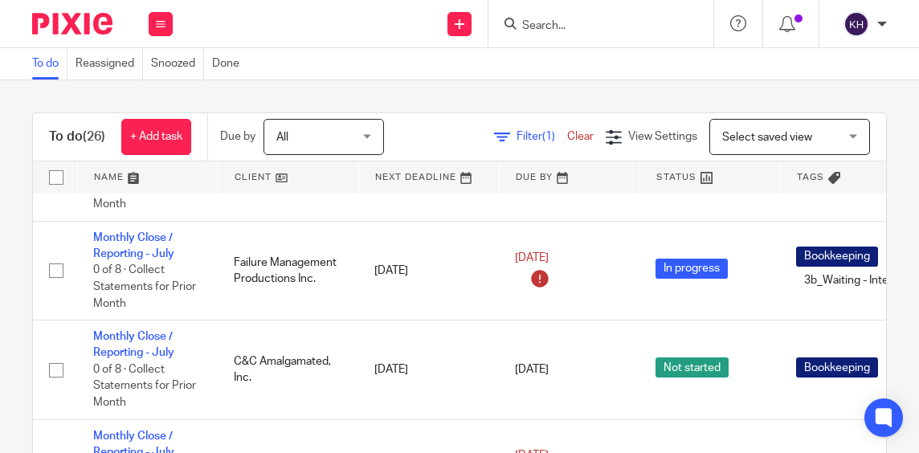
scroll to position [269, 0]
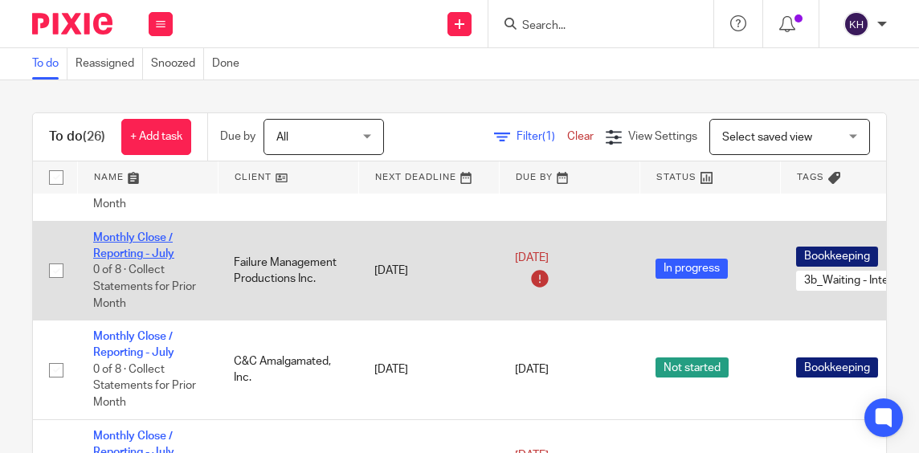
click at [127, 240] on link "Monthly Close / Reporting - July" at bounding box center [133, 245] width 81 height 27
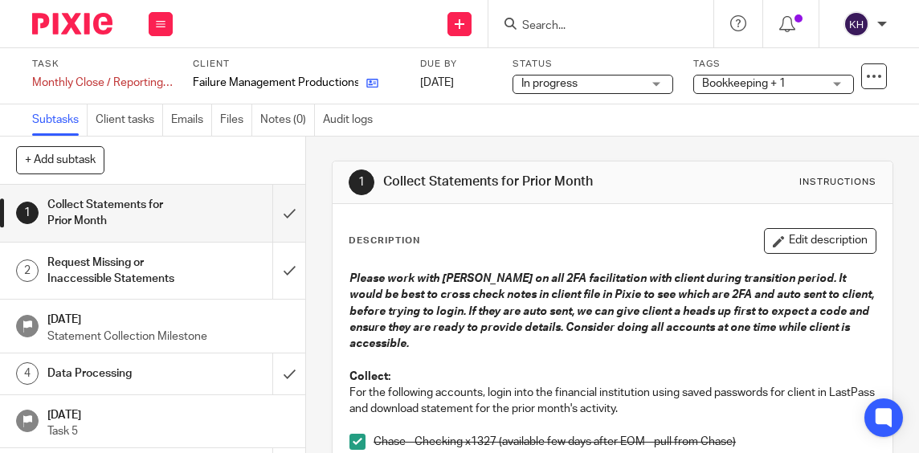
click at [377, 84] on icon at bounding box center [372, 83] width 12 height 12
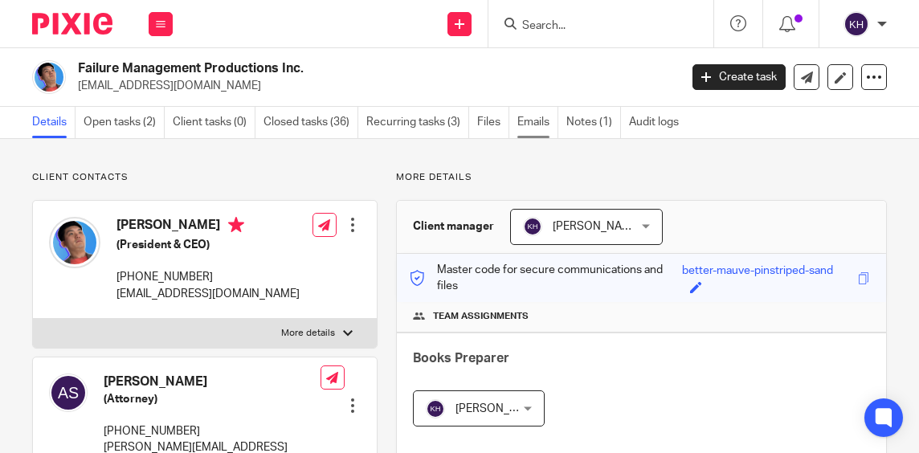
click at [533, 123] on link "Emails" at bounding box center [537, 122] width 41 height 31
